Goal: Transaction & Acquisition: Subscribe to service/newsletter

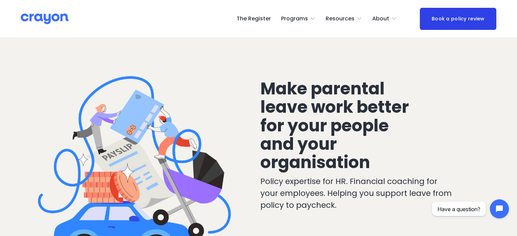
click at [0, 0] on span "Employer hub" at bounding box center [0, 0] width 0 height 0
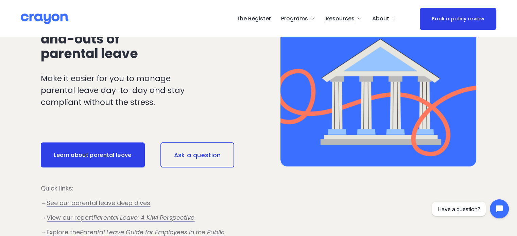
scroll to position [375, 0]
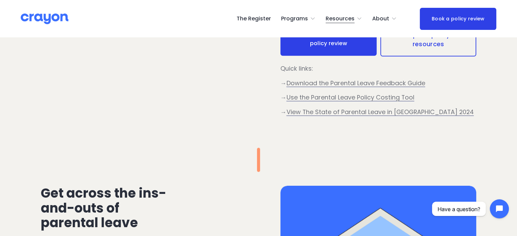
click at [263, 19] on link "The Register" at bounding box center [254, 18] width 34 height 11
